Goal: Navigation & Orientation: Find specific page/section

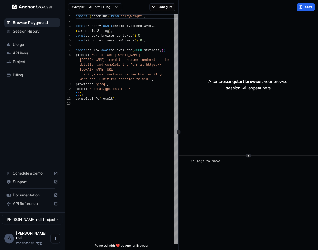
click at [37, 8] on img at bounding box center [32, 6] width 40 height 5
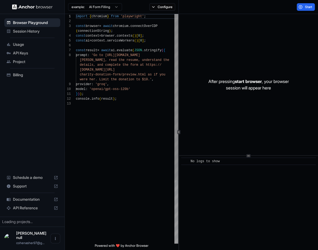
scroll to position [34, 0]
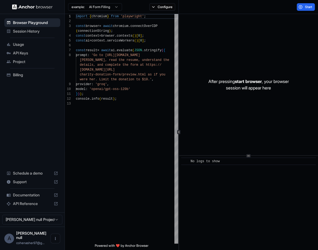
click at [40, 30] on span "Session History" at bounding box center [35, 31] width 45 height 5
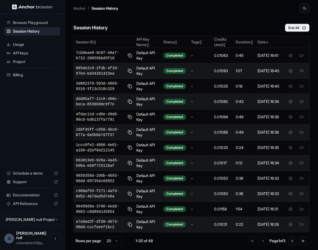
click at [28, 54] on span "API Keys" at bounding box center [35, 52] width 45 height 5
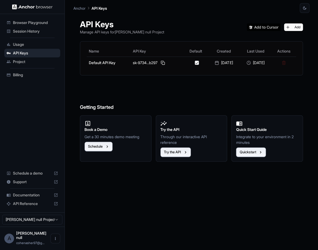
click at [29, 47] on span "Usage" at bounding box center [35, 44] width 45 height 5
